Goal: Task Accomplishment & Management: Use online tool/utility

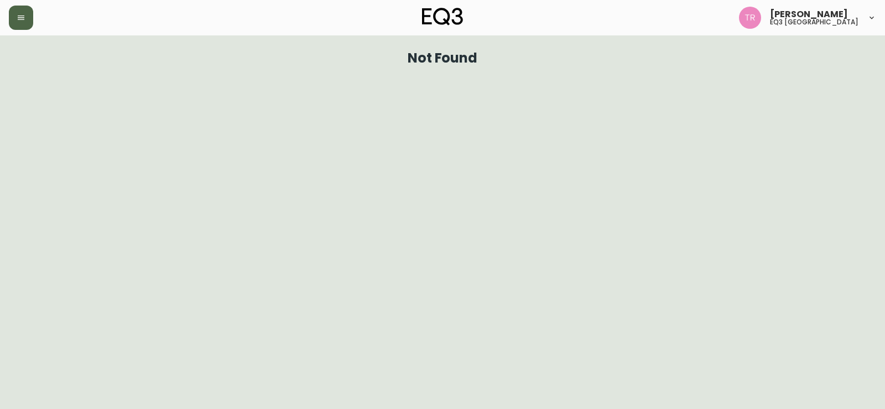
click at [13, 18] on button "button" at bounding box center [21, 18] width 24 height 24
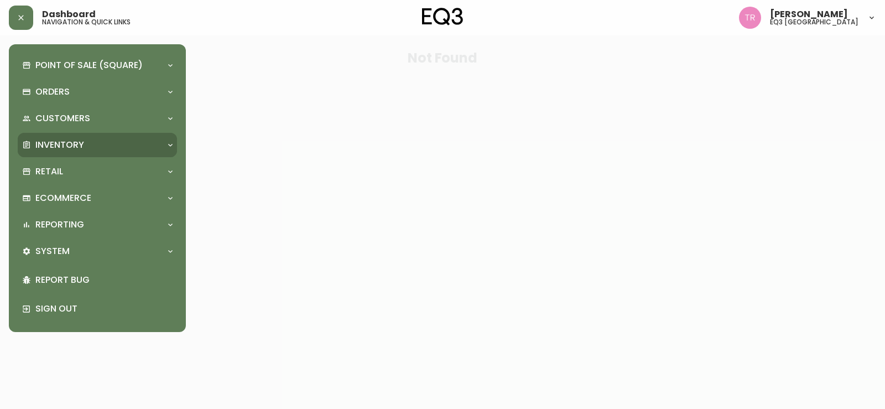
drag, startPoint x: 64, startPoint y: 143, endPoint x: 97, endPoint y: 155, distance: 35.9
click at [64, 143] on p "Inventory" at bounding box center [59, 145] width 49 height 12
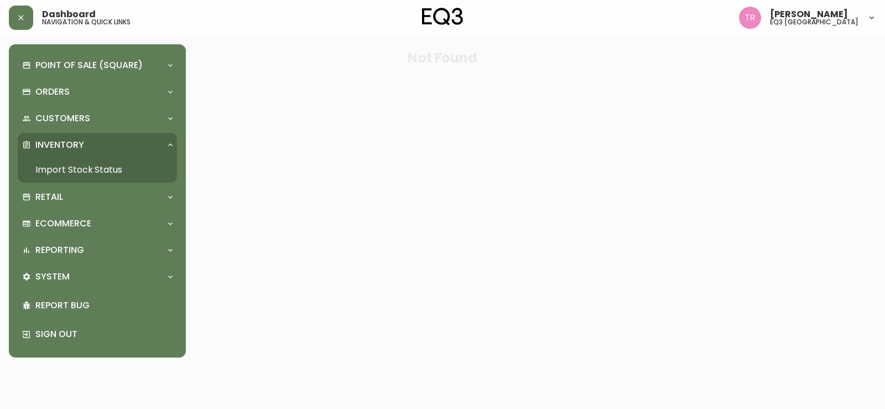
click at [110, 168] on link "Import Stock Status" at bounding box center [97, 169] width 159 height 25
click at [110, 168] on div "Point of Sale (Square) Payments Virtual Terminal Transactions Search Terminals …" at bounding box center [88, 204] width 177 height 409
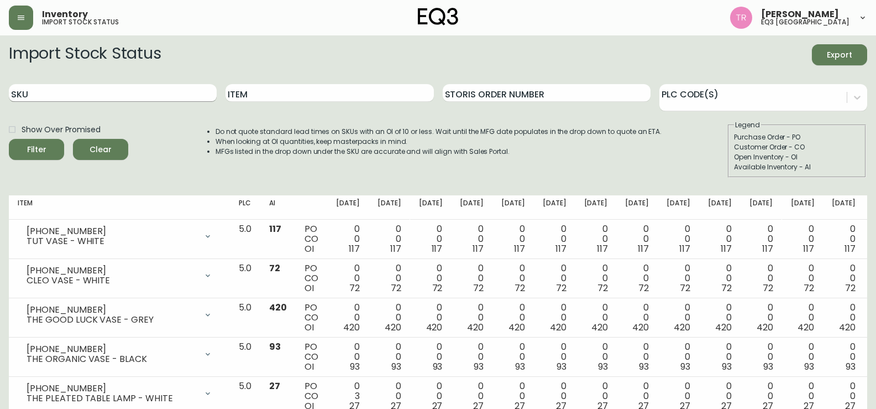
click at [97, 86] on input "SKU" at bounding box center [113, 93] width 208 height 18
click at [75, 87] on input "[PHONE_NUMBER]" at bounding box center [113, 93] width 208 height 18
click at [9, 139] on button "Filter" at bounding box center [36, 149] width 55 height 21
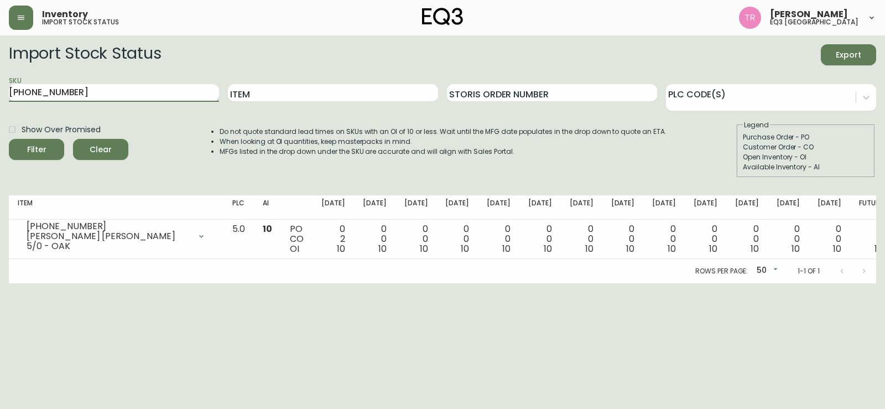
click at [110, 90] on input "[PHONE_NUMBER]" at bounding box center [114, 93] width 210 height 18
click at [9, 139] on button "Filter" at bounding box center [36, 149] width 55 height 21
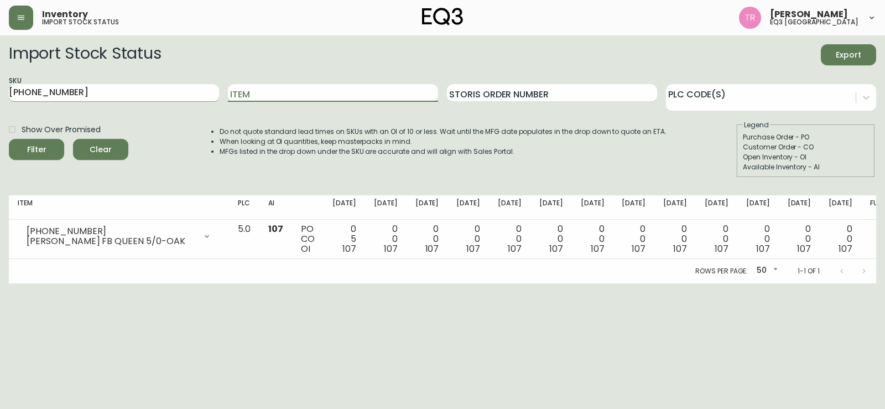
click at [71, 100] on input "[PHONE_NUMBER]" at bounding box center [114, 93] width 210 height 18
click at [9, 139] on button "Filter" at bounding box center [36, 149] width 55 height 21
type input "7"
click at [9, 139] on button "Filter" at bounding box center [36, 149] width 55 height 21
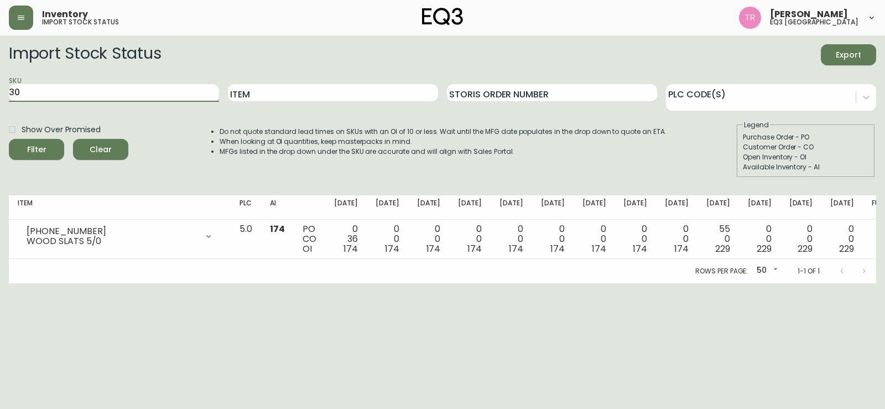
type input "3"
click at [9, 139] on button "Filter" at bounding box center [36, 149] width 55 height 21
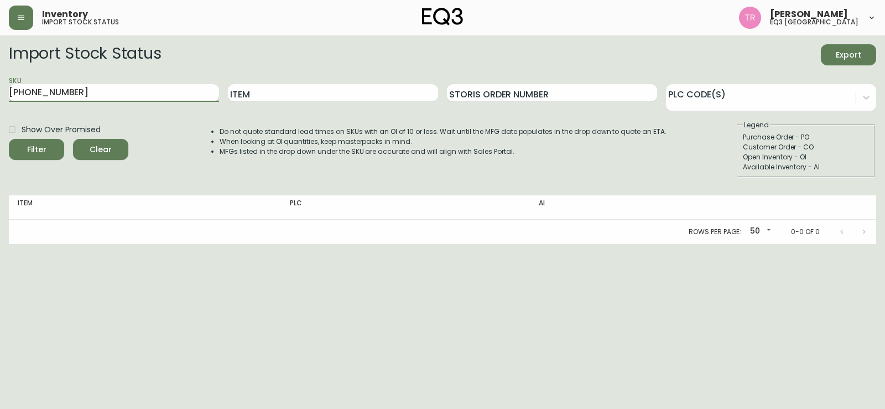
click at [9, 139] on button "Filter" at bounding box center [36, 149] width 55 height 21
click at [58, 94] on input "[PHONE_NUMBER]" at bounding box center [114, 93] width 210 height 18
click at [9, 139] on button "Filter" at bounding box center [36, 149] width 55 height 21
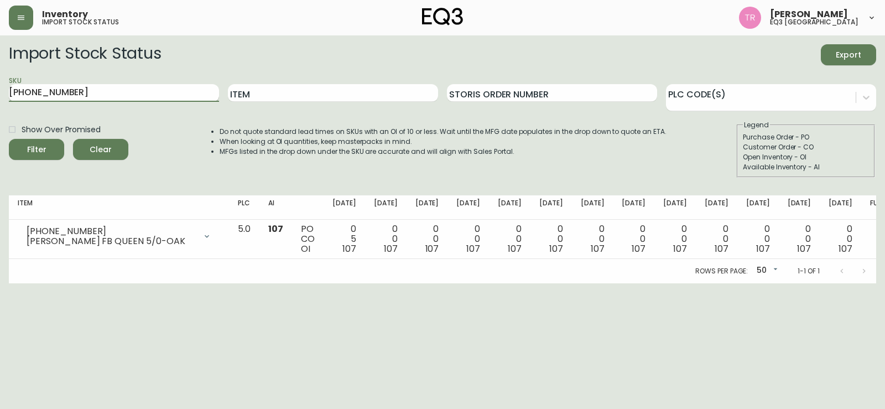
click at [99, 92] on input "[PHONE_NUMBER]" at bounding box center [114, 93] width 210 height 18
click at [9, 139] on button "Filter" at bounding box center [36, 149] width 55 height 21
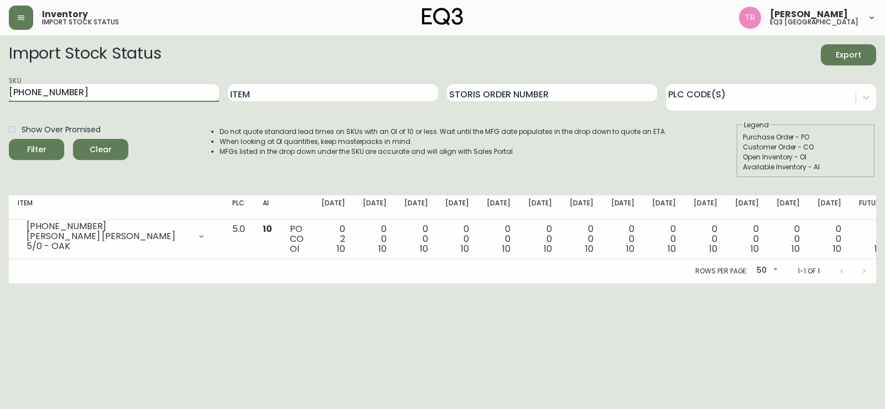
drag, startPoint x: 74, startPoint y: 88, endPoint x: 0, endPoint y: 70, distance: 75.8
click at [0, 70] on main "Import Stock Status Export SKU [PHONE_NUMBER] Item Storis Order Number PLC Code…" at bounding box center [442, 159] width 885 height 248
paste input "3020-377"
click at [151, 90] on input "[PHONE_NUMBER]" at bounding box center [114, 93] width 210 height 18
click at [9, 139] on button "Filter" at bounding box center [36, 149] width 55 height 21
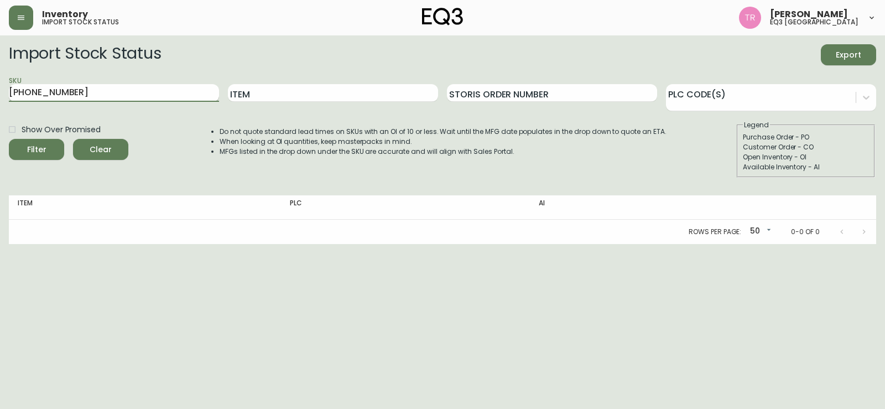
type input "[PHONE_NUMBER]"
click at [9, 139] on button "Filter" at bounding box center [36, 149] width 55 height 21
